Goal: Task Accomplishment & Management: Manage account settings

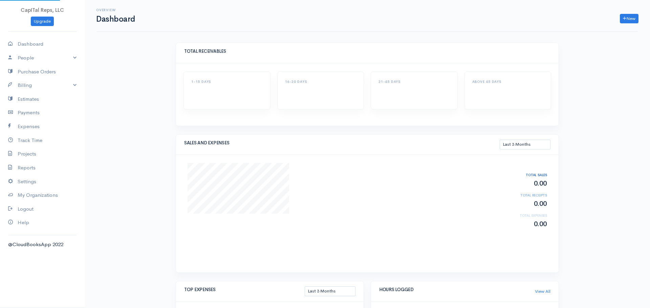
select select "90"
click at [48, 92] on link "Billing" at bounding box center [42, 85] width 85 height 14
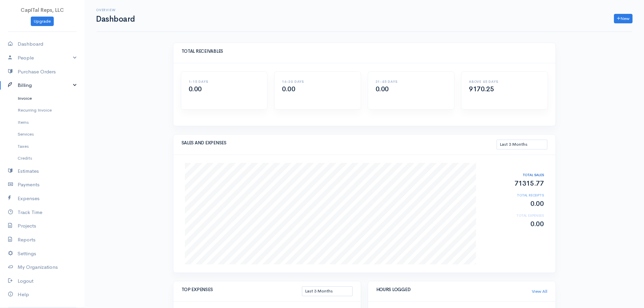
click at [44, 105] on link "Invoice" at bounding box center [42, 98] width 85 height 12
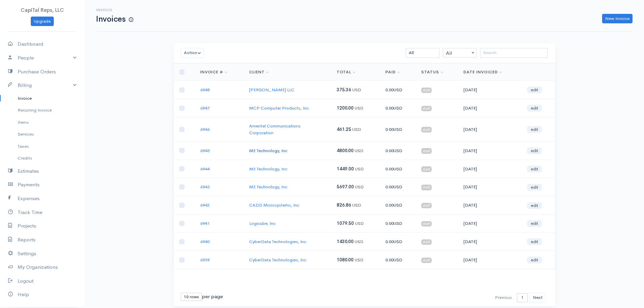
click at [277, 154] on link "M2 Technology, Inc" at bounding box center [268, 151] width 38 height 6
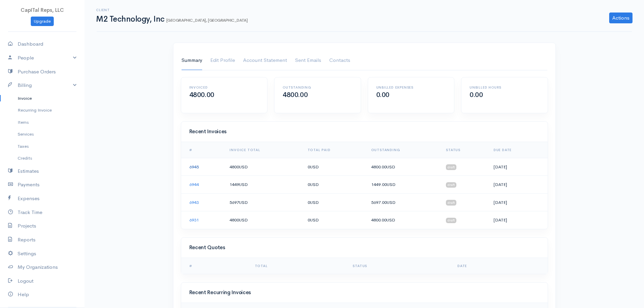
click at [197, 170] on link "6945" at bounding box center [193, 167] width 9 height 6
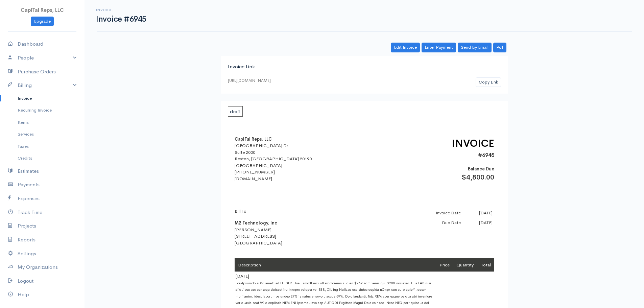
scroll to position [146, 0]
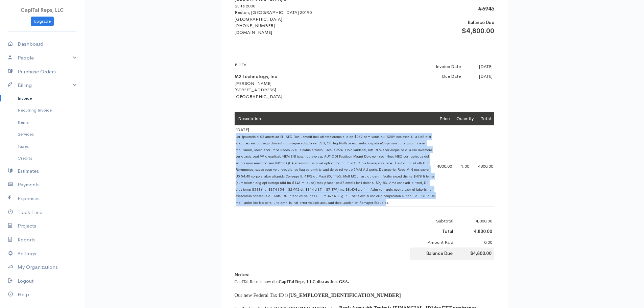
drag, startPoint x: 380, startPoint y: 219, endPoint x: 236, endPoint y: 157, distance: 156.4
click at [236, 157] on span at bounding box center [335, 170] width 199 height 70
copy span "Pre-Payment of 40 hours of GSA MAS Consulting from the discounted rate of $120 …"
click at [40, 92] on link "Billing" at bounding box center [42, 85] width 85 height 14
click at [42, 92] on link "Billing" at bounding box center [42, 85] width 85 height 14
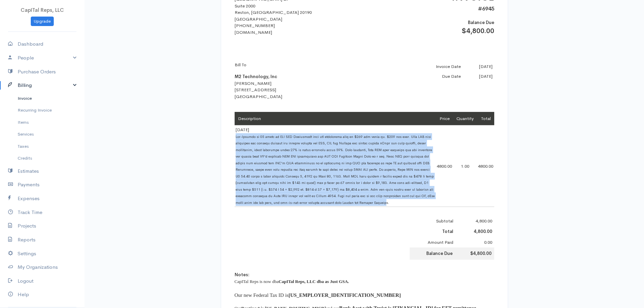
click at [43, 105] on link "Invoice" at bounding box center [42, 98] width 85 height 12
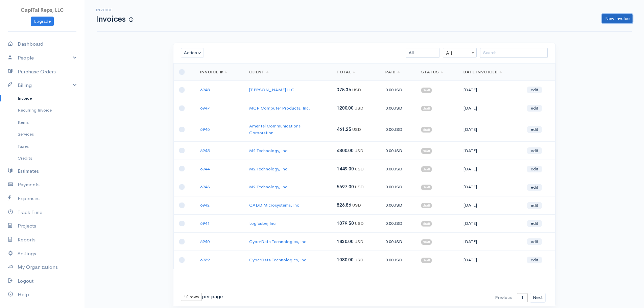
click at [610, 18] on link "New Invoice" at bounding box center [617, 19] width 30 height 10
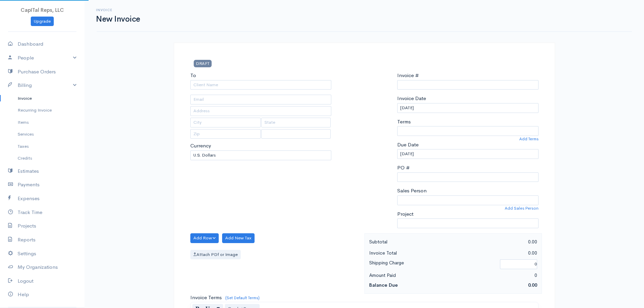
type input "0000006949"
select select "[GEOGRAPHIC_DATA]"
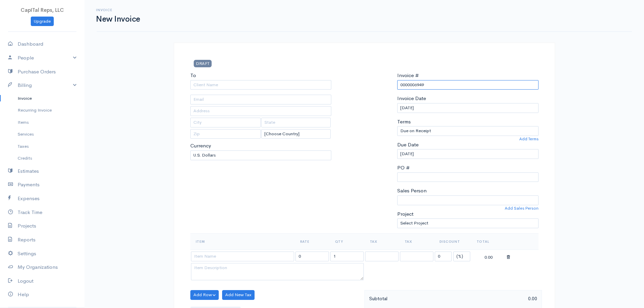
drag, startPoint x: 419, startPoint y: 100, endPoint x: 393, endPoint y: 101, distance: 25.4
click at [394, 101] on div "Invoice # 0000006949 Invoice Date [DATE] Terms Due on Receipt After 7 days Afte…" at bounding box center [468, 153] width 148 height 162
type input "6949"
click at [250, 90] on input "To" at bounding box center [260, 85] width 141 height 10
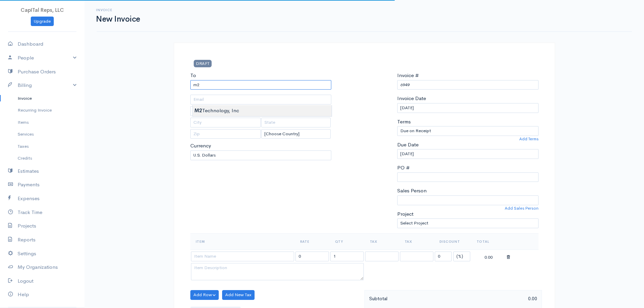
type input "M2 Technology, Inc"
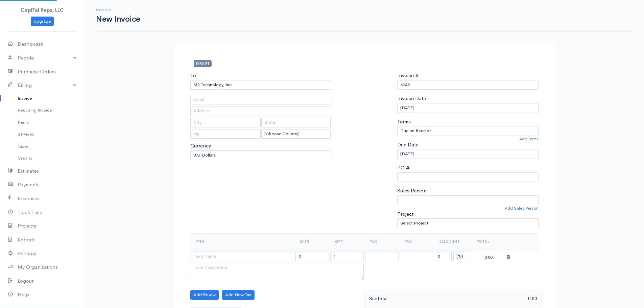
click at [245, 112] on body "CapITal Reps, LLC Upgrade Dashboard People Clients Vendors Staff Users Purchase…" at bounding box center [322, 306] width 644 height 612
type input "Attn: [PERSON_NAME]"
type input "[STREET_ADDRESS]"
type input "San Antonio"
type input "[GEOGRAPHIC_DATA]"
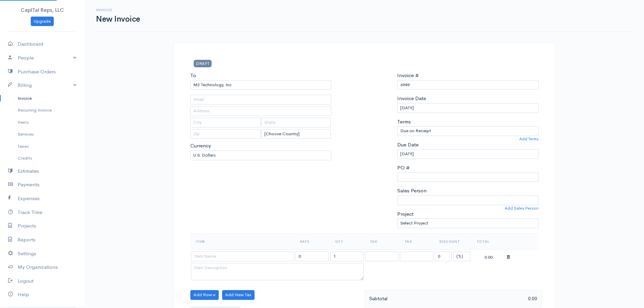
type input "78258"
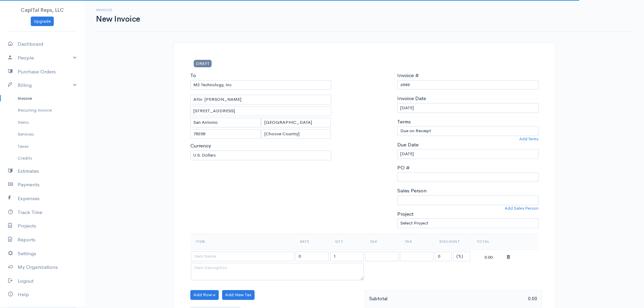
scroll to position [146, 0]
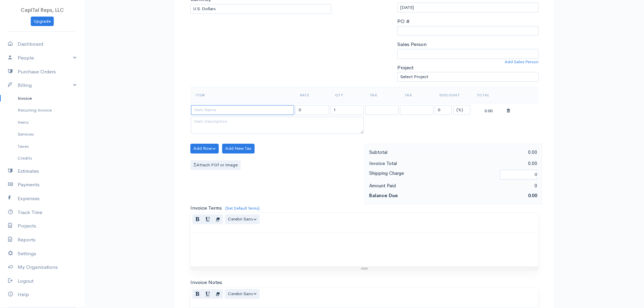
click at [247, 115] on input at bounding box center [242, 110] width 103 height 10
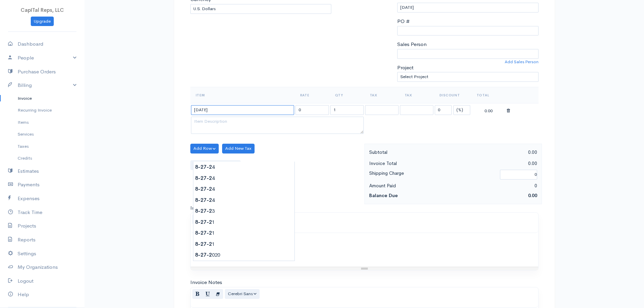
type input "[DATE]"
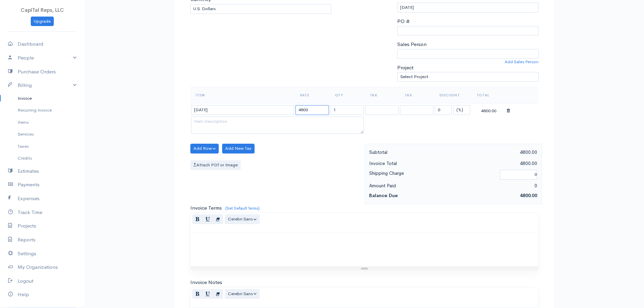
type input "4800"
click at [247, 134] on textarea at bounding box center [277, 126] width 173 height 18
paste textarea "Pre-Payment of 40 hours of GSA MAS Consulting from the discounted rate of $120 …"
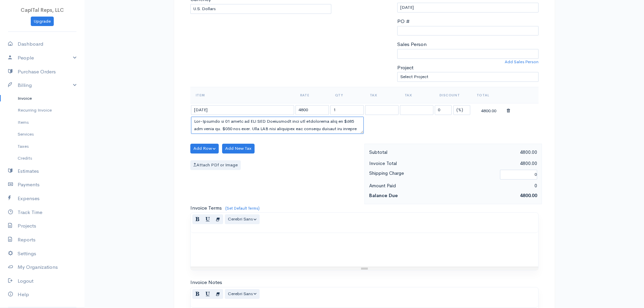
scroll to position [190, 0]
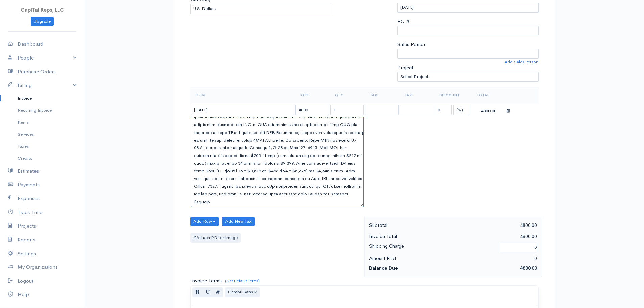
drag, startPoint x: 360, startPoint y: 184, endPoint x: 360, endPoint y: 253, distance: 69.0
click at [362, 207] on textarea at bounding box center [277, 162] width 173 height 90
drag, startPoint x: 298, startPoint y: 246, endPoint x: 341, endPoint y: 230, distance: 45.8
click at [338, 207] on textarea at bounding box center [277, 162] width 173 height 91
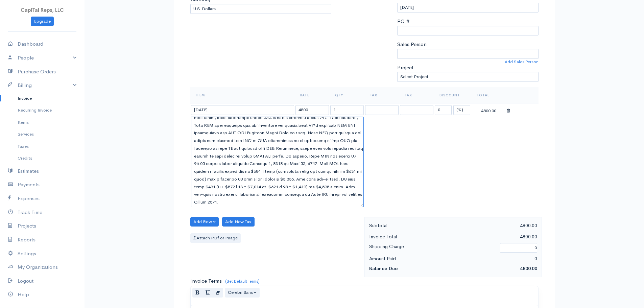
scroll to position [94, 0]
drag, startPoint x: 321, startPoint y: 249, endPoint x: 303, endPoint y: 249, distance: 17.9
click at [303, 207] on textarea at bounding box center [277, 162] width 173 height 91
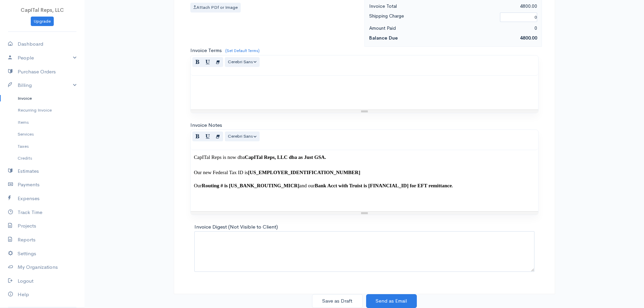
scroll to position [465, 0]
type textarea "Pre-Payment of 40 hours of GSA MAS Consulting from the discounted rate of $120 …"
click at [348, 299] on button "Save as Draft" at bounding box center [337, 301] width 51 height 14
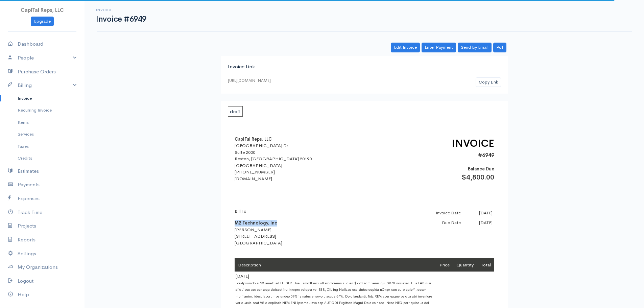
drag, startPoint x: 280, startPoint y: 242, endPoint x: 240, endPoint y: 242, distance: 40.3
click at [236, 243] on div "Bill To M2 Technology, Inc [PERSON_NAME] [STREET_ADDRESS]" at bounding box center [294, 227] width 118 height 39
copy b "M2 Technology, Inc"
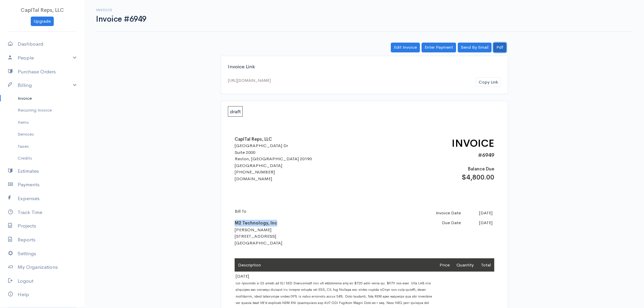
click at [497, 52] on link "Pdf" at bounding box center [500, 48] width 13 height 10
